Goal: Task Accomplishment & Management: Manage account settings

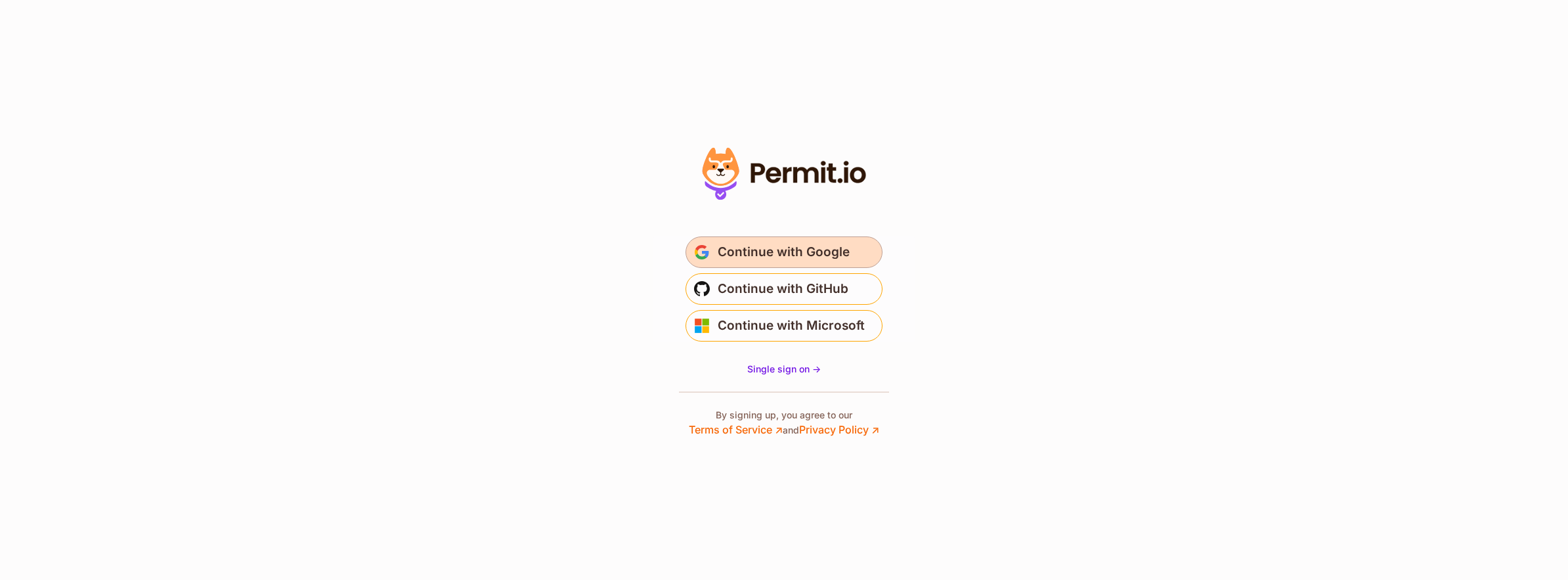
drag, startPoint x: 824, startPoint y: 252, endPoint x: 818, endPoint y: 255, distance: 6.7
click at [818, 255] on span "Continue with Google" at bounding box center [784, 252] width 132 height 21
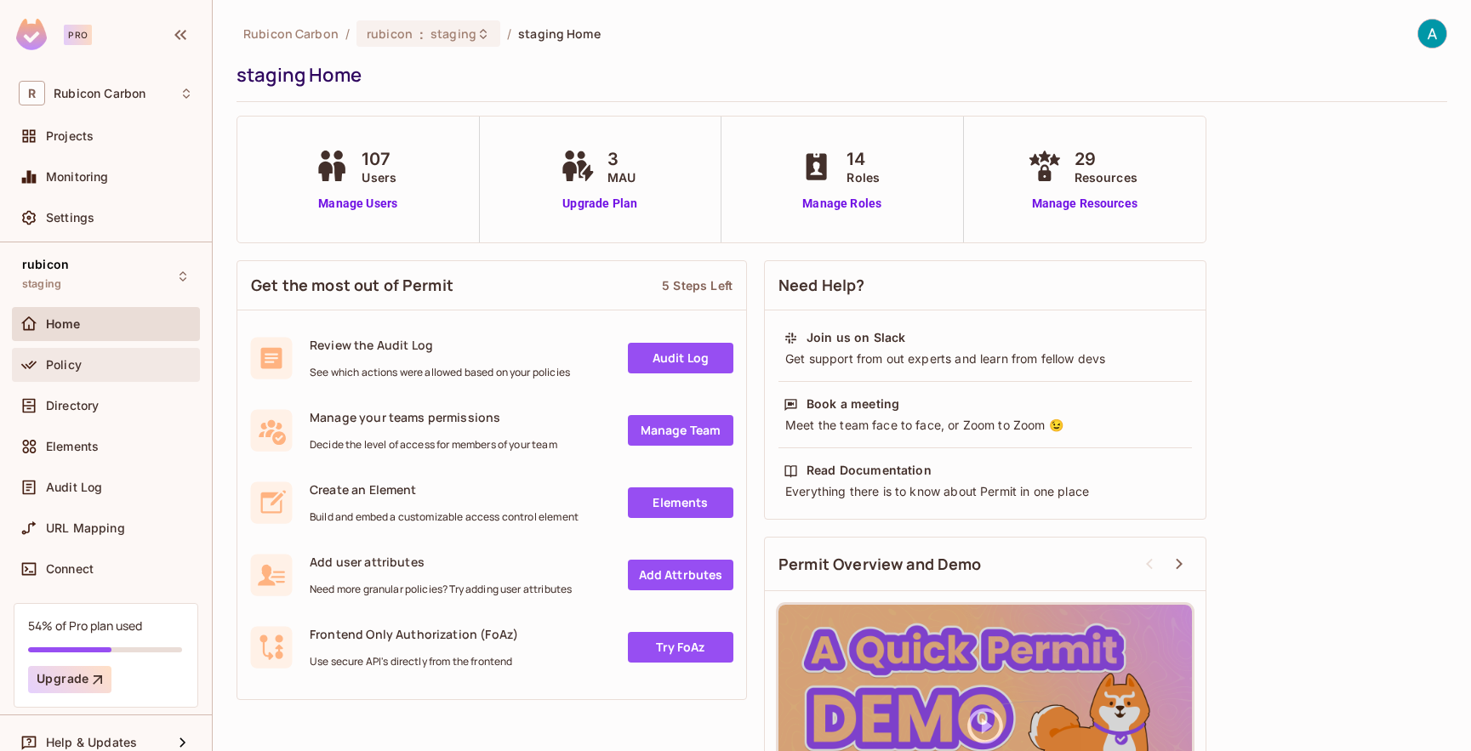
click at [43, 365] on div at bounding box center [32, 365] width 27 height 20
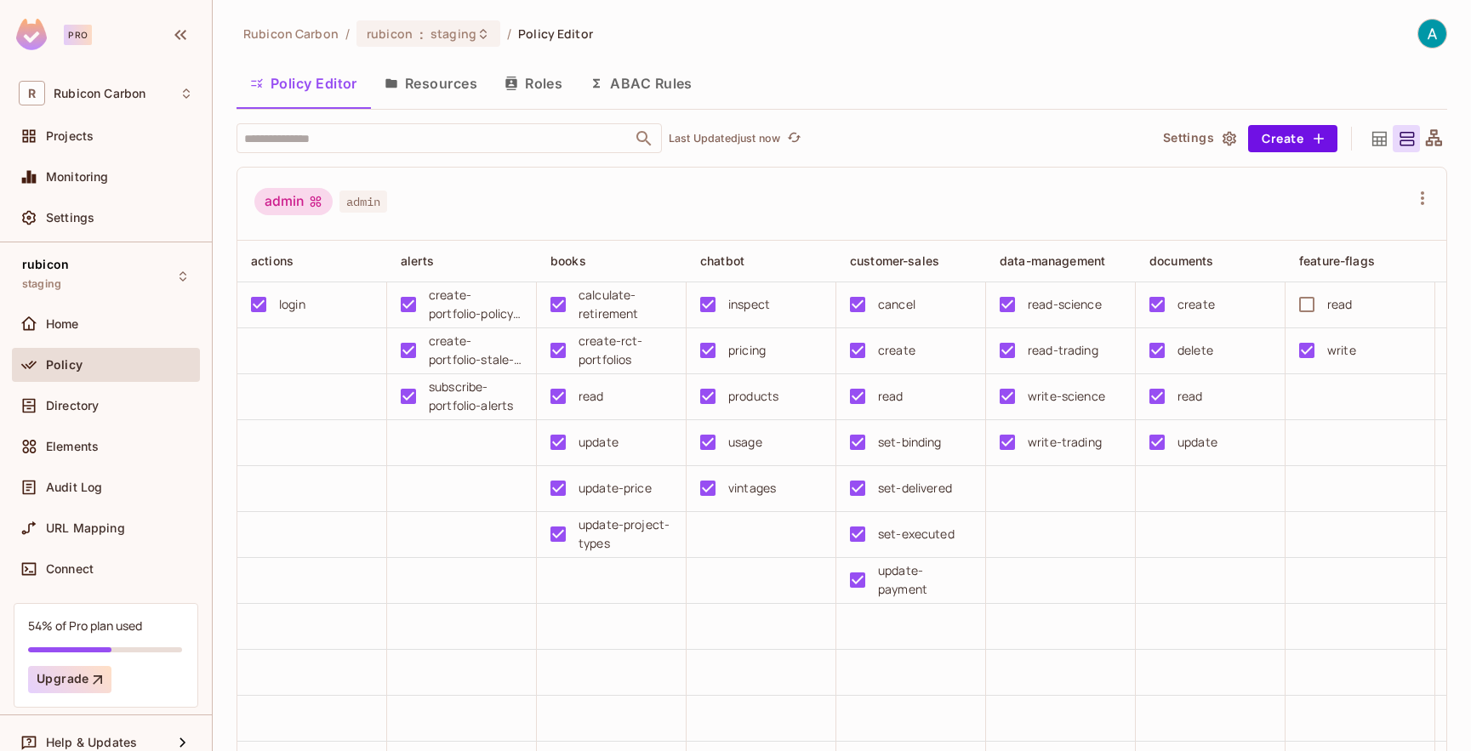
click at [593, 193] on div "admin admin" at bounding box center [831, 204] width 1154 height 32
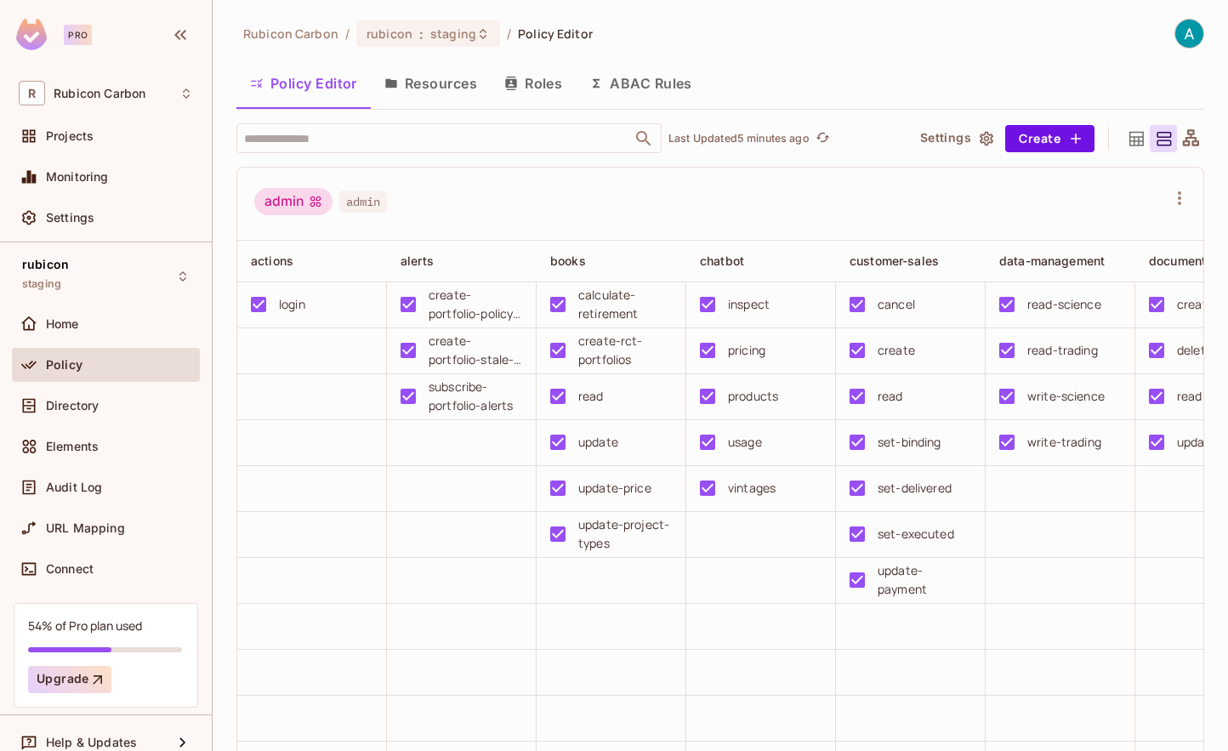
click at [488, 202] on div "admin admin" at bounding box center [710, 204] width 912 height 32
click at [476, 34] on icon at bounding box center [483, 34] width 14 height 14
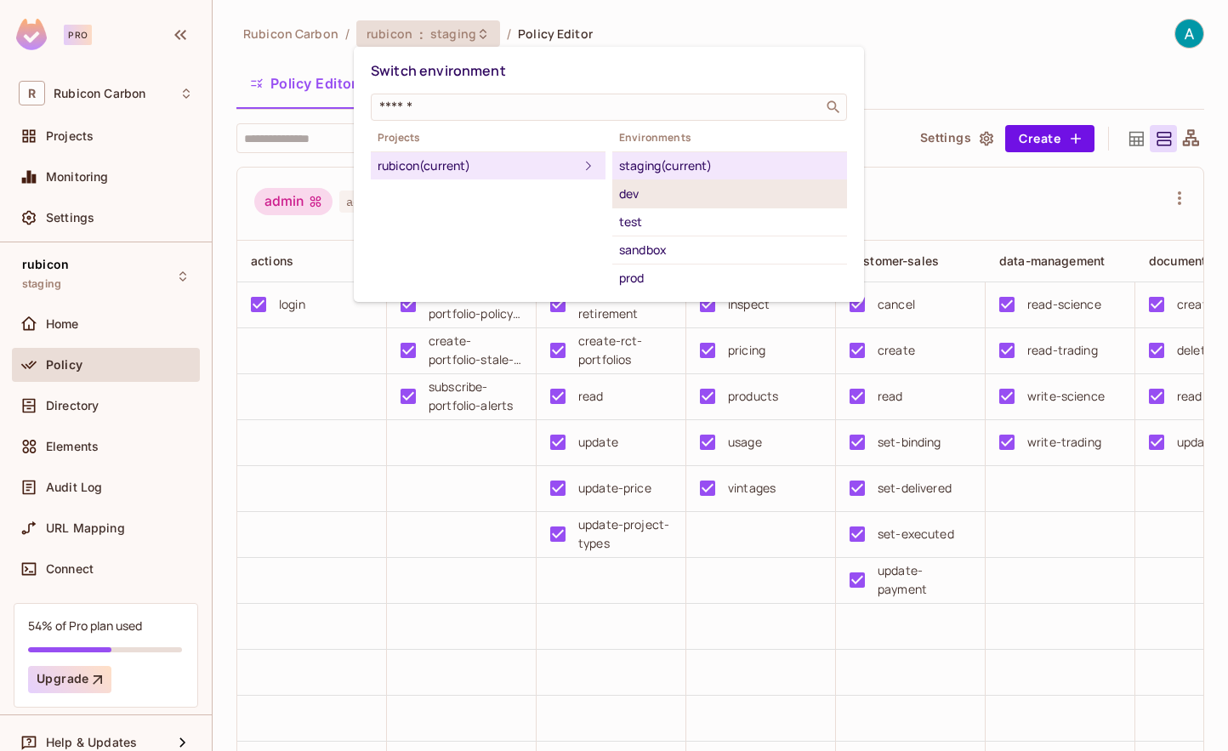
click at [641, 198] on div "dev" at bounding box center [729, 194] width 221 height 20
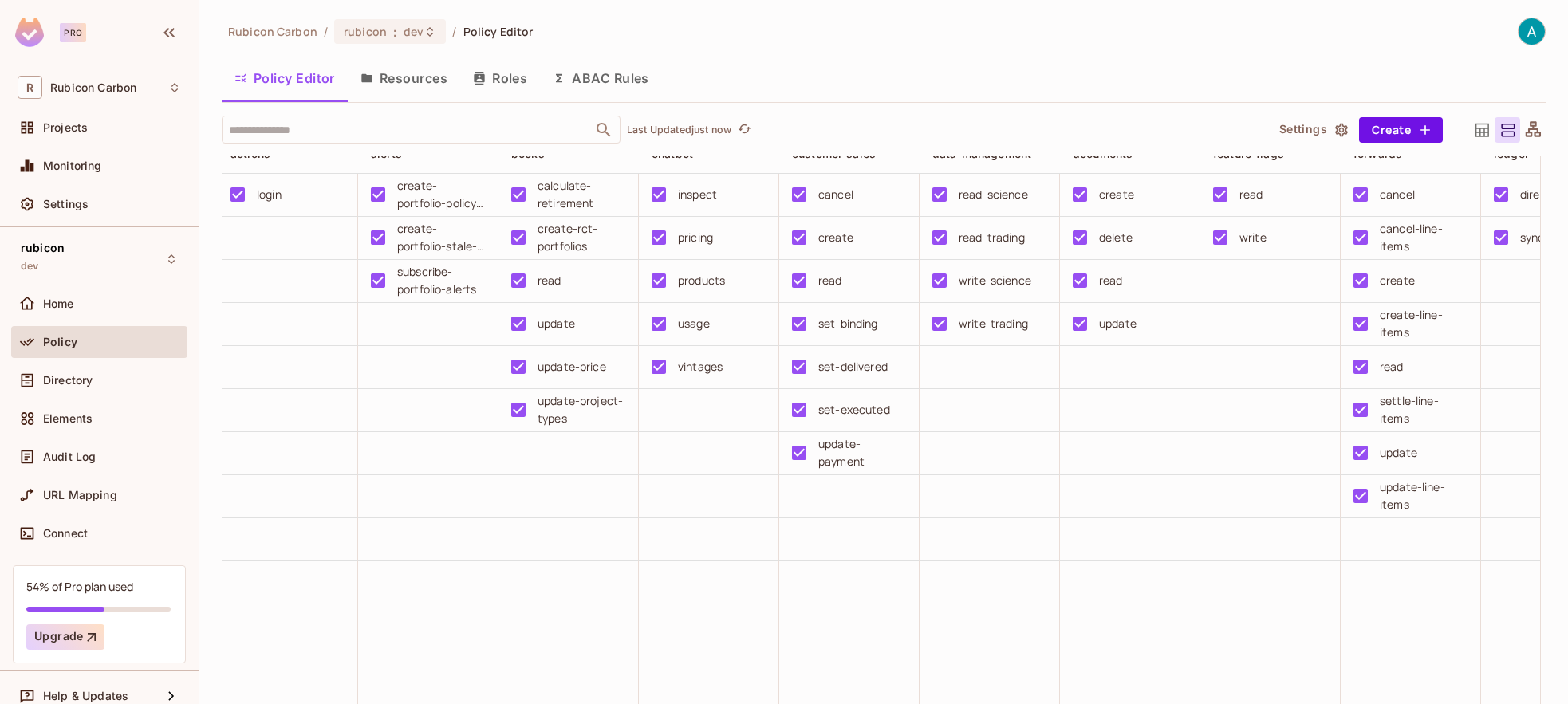
scroll to position [0, 16]
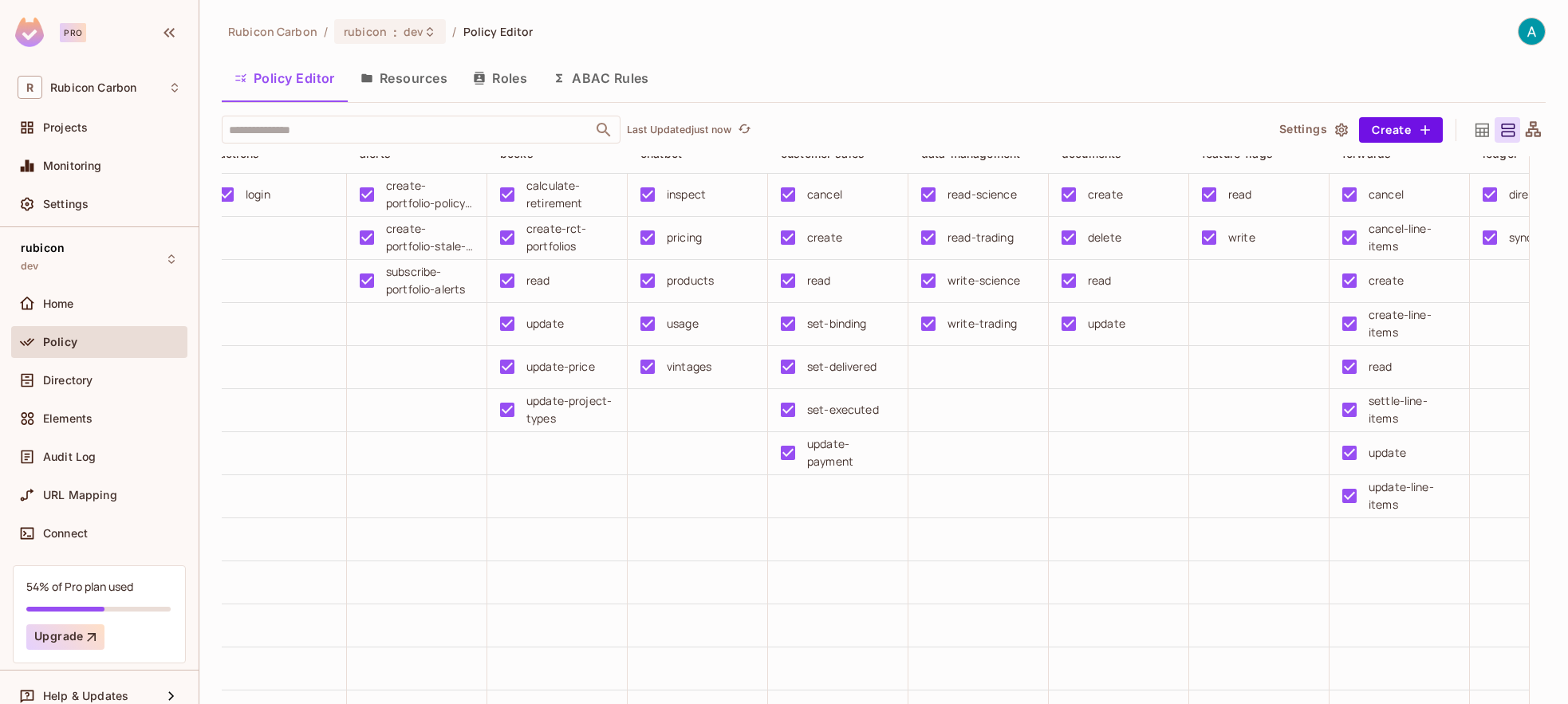
click at [1189, 518] on td at bounding box center [1259, 497] width 141 height 43
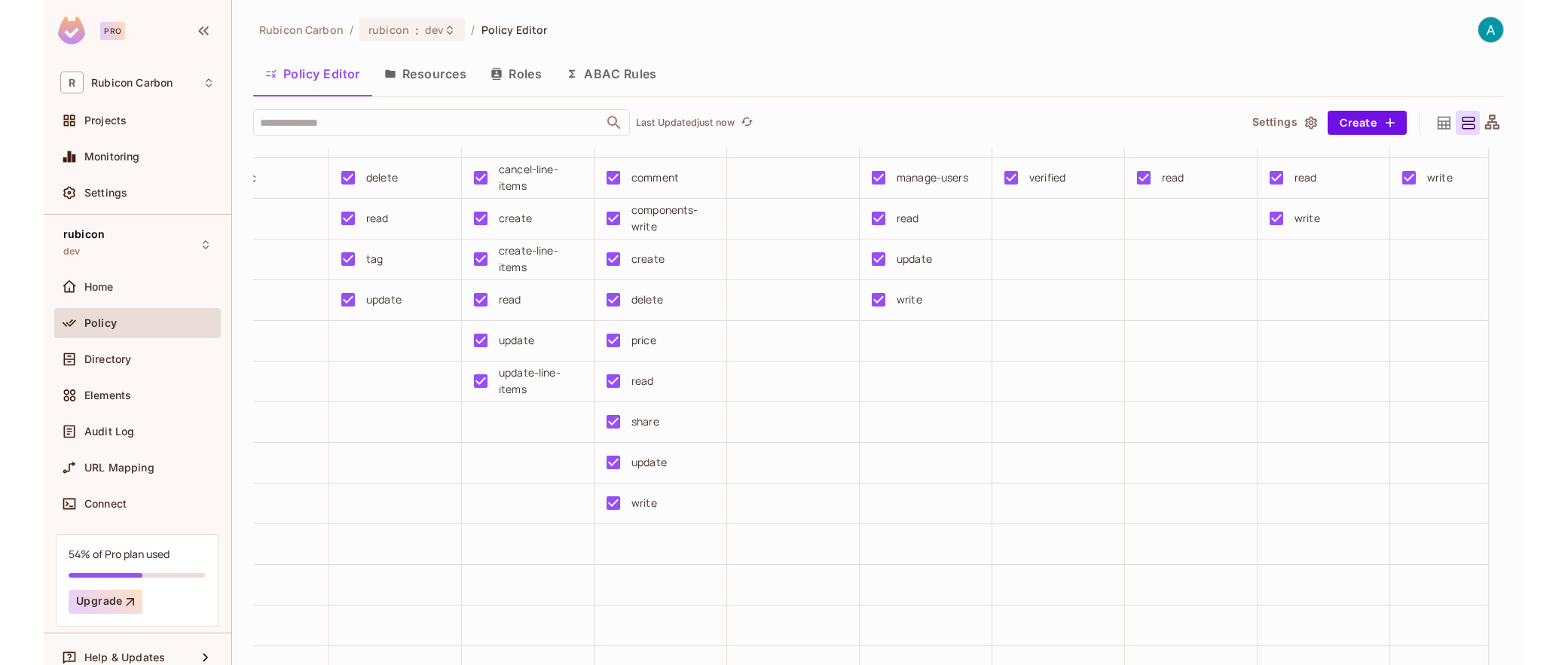
scroll to position [8400, 0]
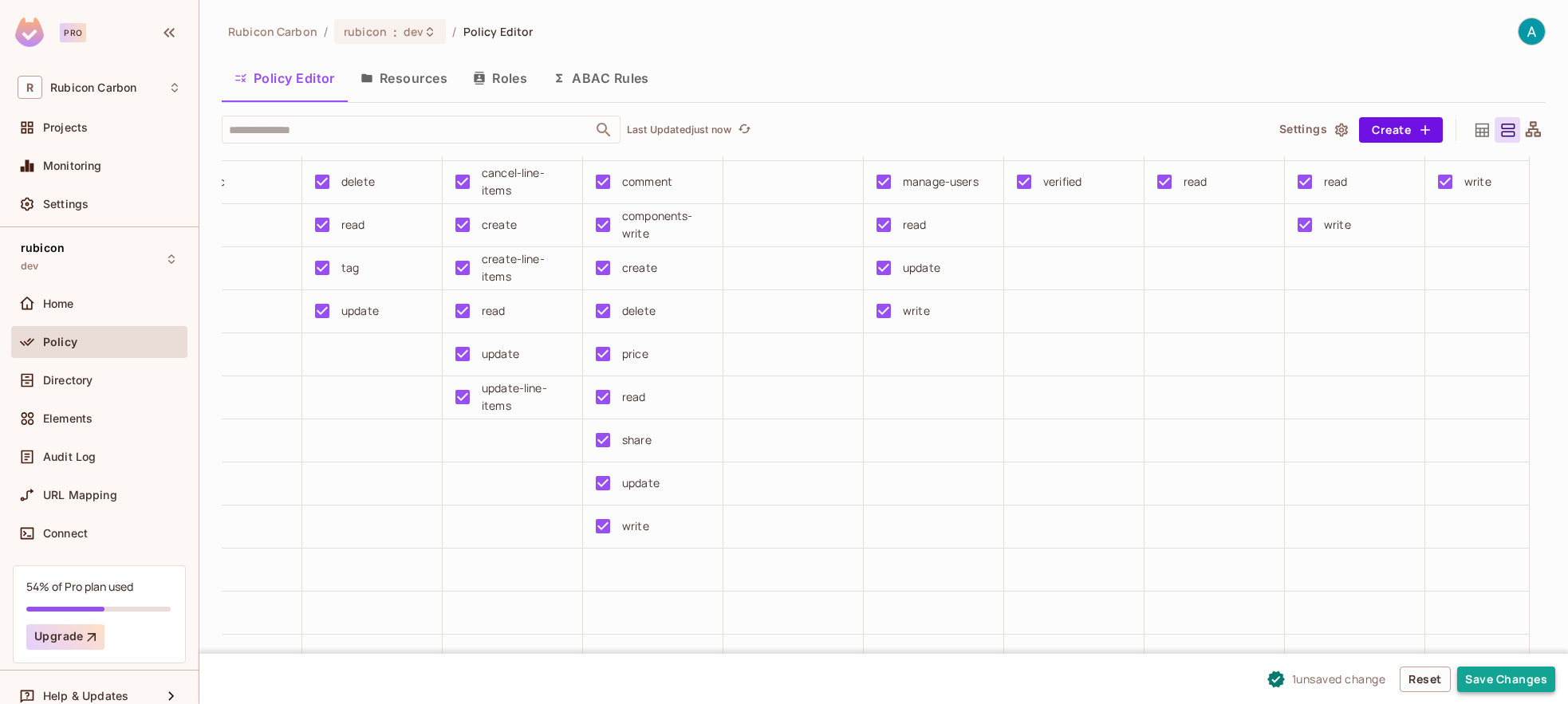
click at [1500, 683] on button "Save Changes" at bounding box center [1506, 679] width 98 height 25
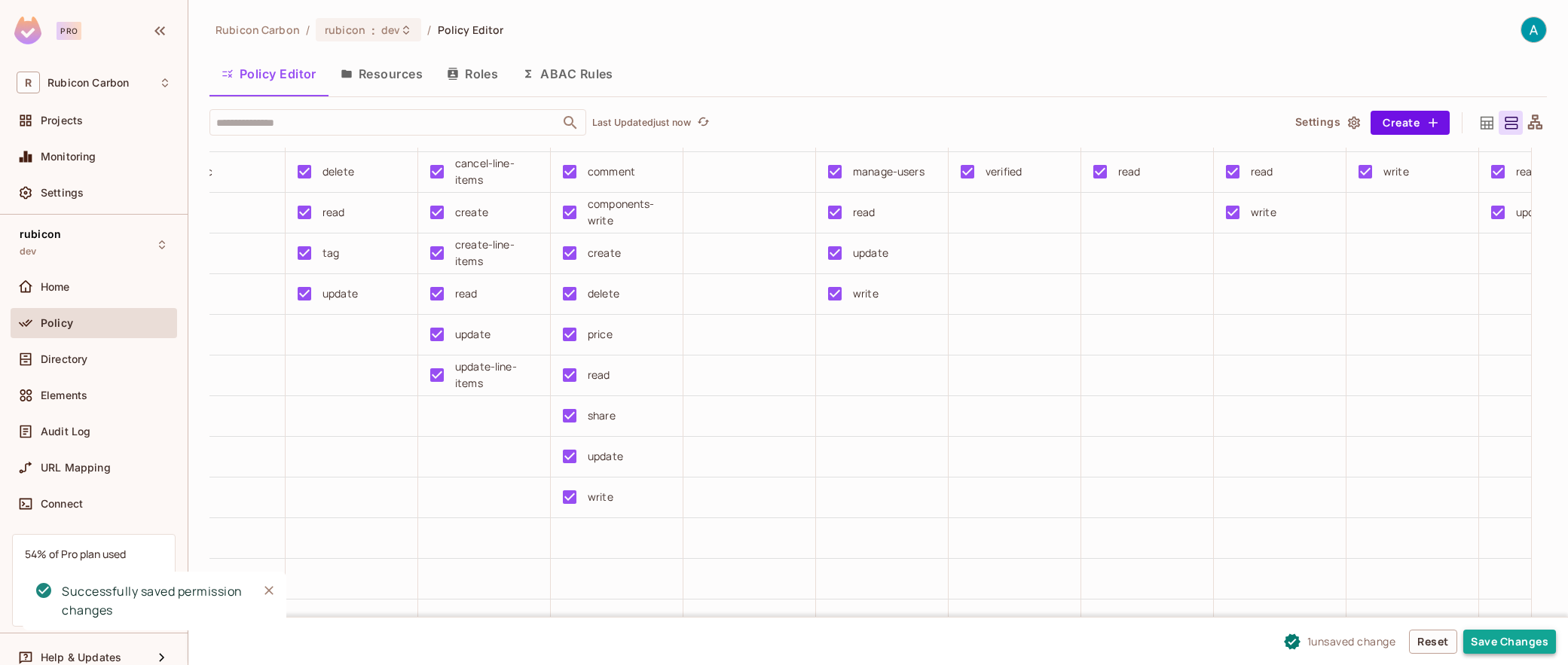
click at [1521, 644] on button "Save Changes" at bounding box center [1510, 641] width 93 height 24
click at [1505, 635] on button "Save Changes" at bounding box center [1510, 641] width 93 height 24
click at [1511, 645] on button "Save Changes" at bounding box center [1510, 641] width 93 height 24
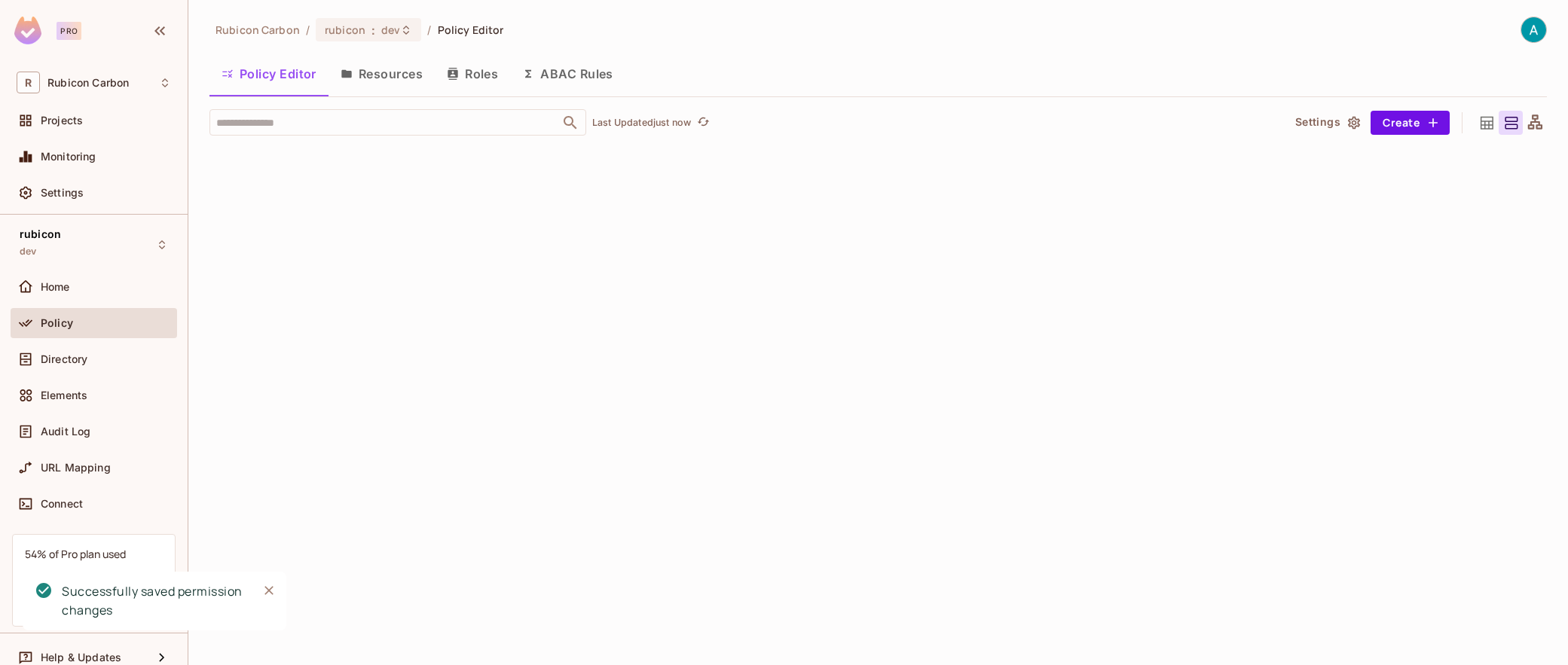
scroll to position [0, 1236]
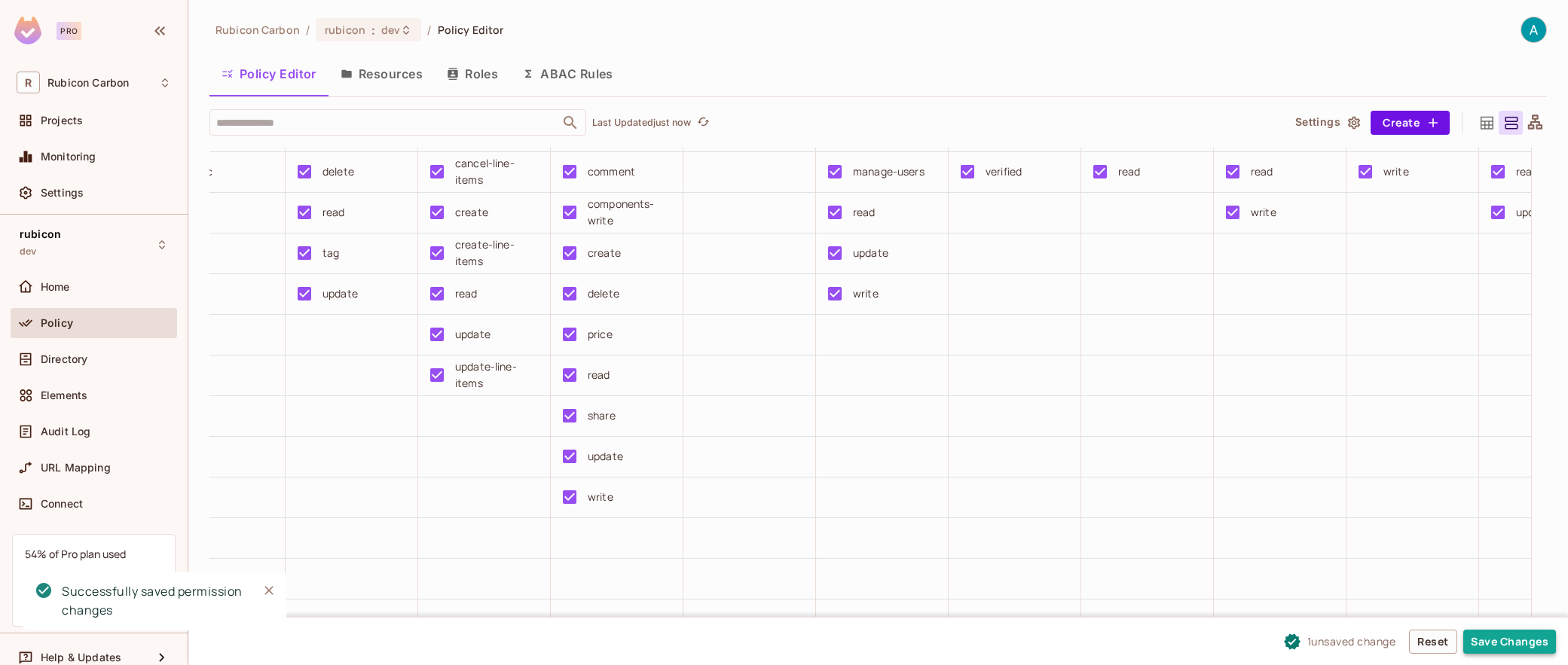
click at [1525, 630] on button "Save Changes" at bounding box center [1510, 641] width 93 height 24
click at [1502, 646] on button "Save Changes" at bounding box center [1510, 641] width 93 height 24
click at [1506, 643] on button "Save Changes" at bounding box center [1510, 641] width 93 height 24
click at [1517, 636] on button "Save Changes" at bounding box center [1510, 641] width 93 height 24
